Goal: Information Seeking & Learning: Learn about a topic

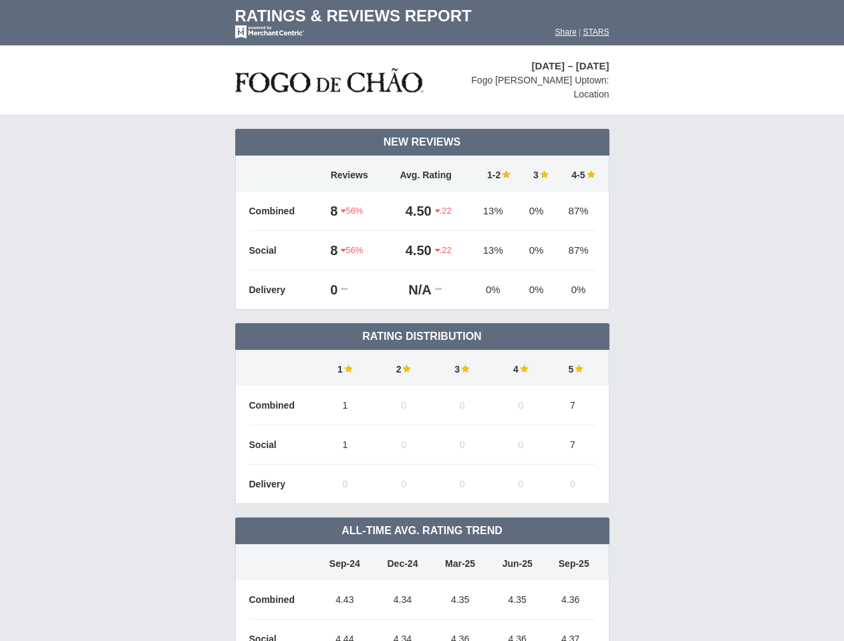
click at [421, 323] on td "Rating Distribution" at bounding box center [422, 336] width 374 height 27
